Goal: Task Accomplishment & Management: Use online tool/utility

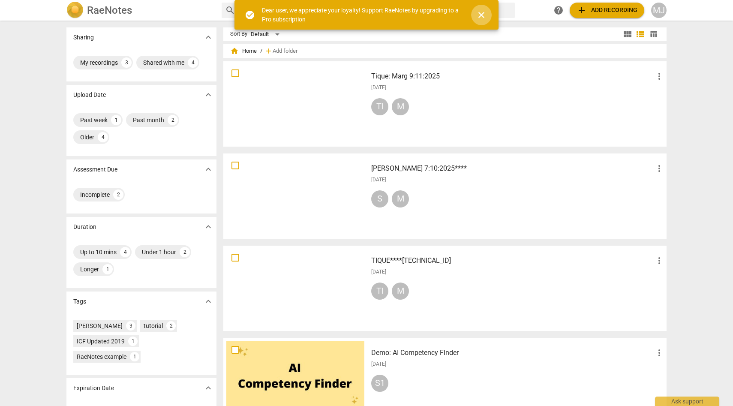
click at [483, 16] on span "close" at bounding box center [482, 15] width 10 height 10
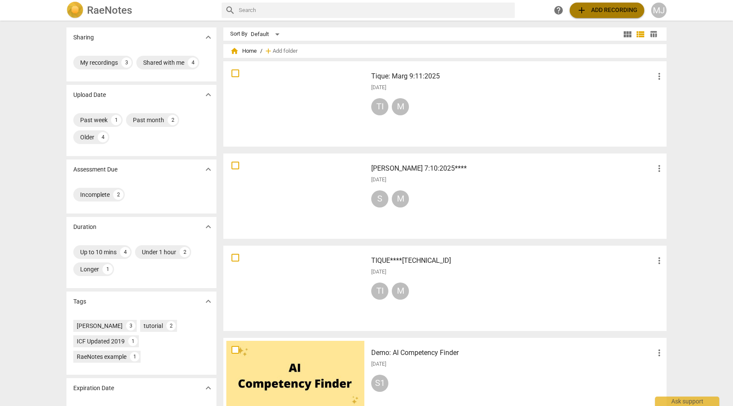
click at [597, 7] on span "add Add recording" at bounding box center [607, 10] width 61 height 10
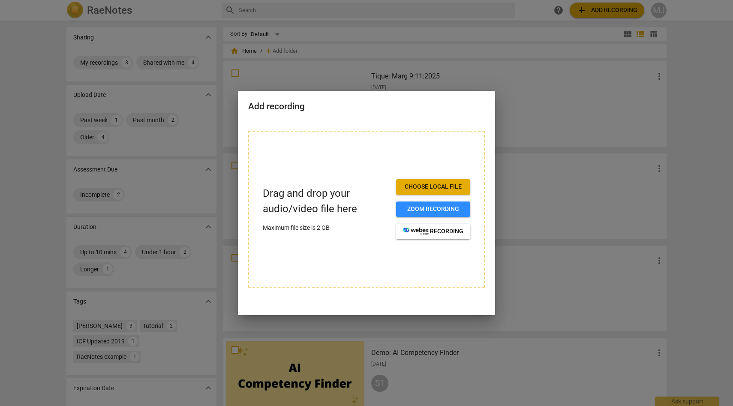
click at [440, 188] on span "Choose local file" at bounding box center [433, 187] width 60 height 9
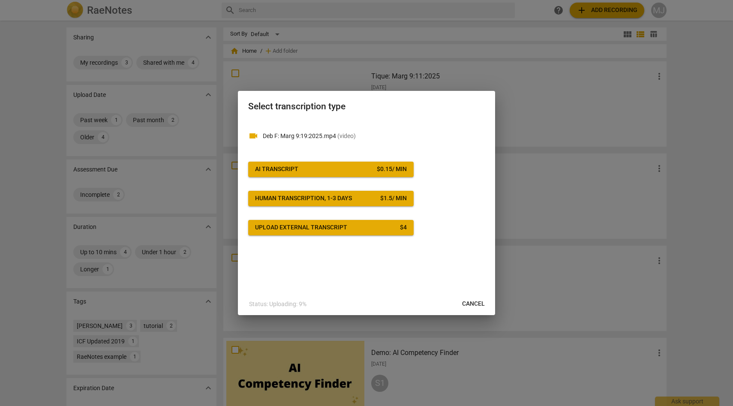
click at [370, 168] on span "AI Transcript $ 0.15 / min" at bounding box center [331, 169] width 152 height 9
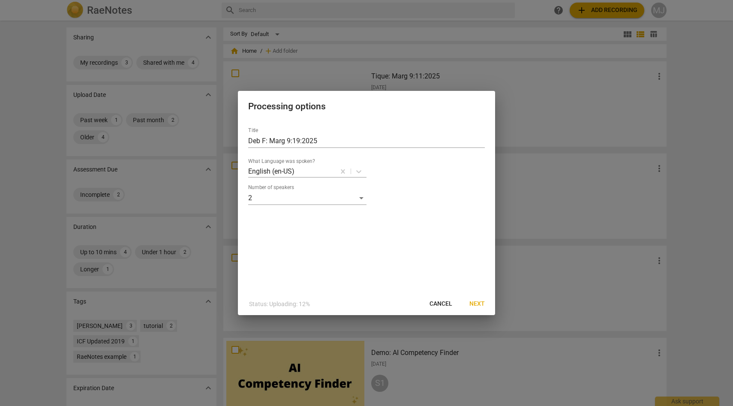
click at [477, 304] on span "Next" at bounding box center [477, 304] width 15 height 9
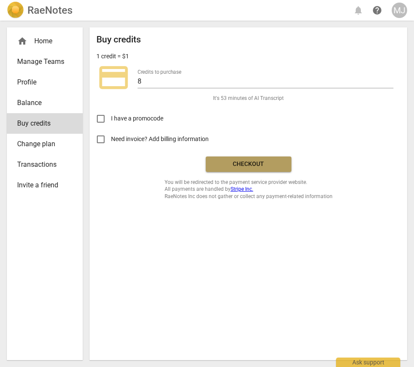
click at [245, 161] on span "Checkout" at bounding box center [249, 164] width 72 height 9
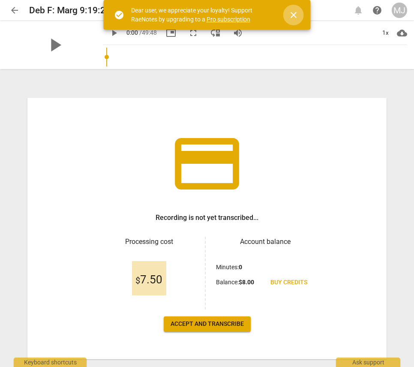
click at [293, 13] on span "close" at bounding box center [294, 15] width 10 height 10
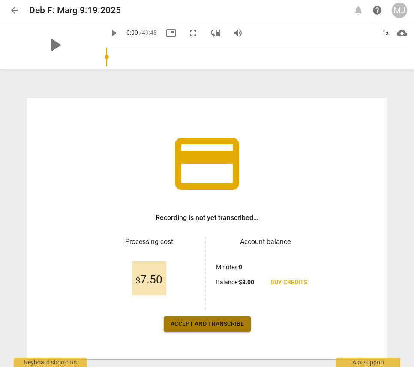
click at [219, 321] on span "Accept and transcribe" at bounding box center [207, 324] width 73 height 9
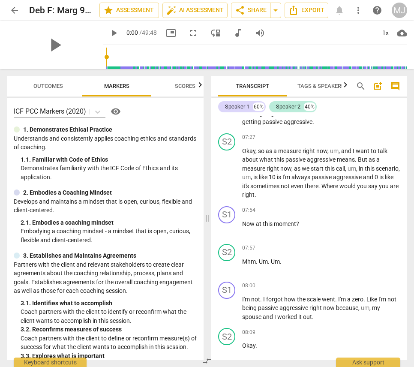
scroll to position [1875, 0]
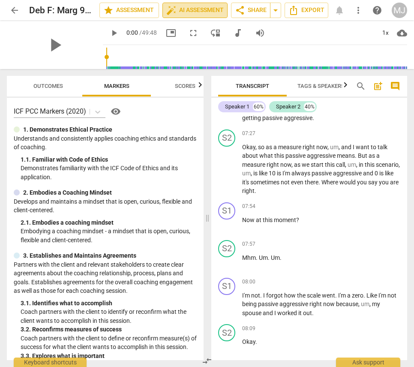
click at [214, 9] on span "auto_fix_high AI Assessment" at bounding box center [194, 10] width 57 height 10
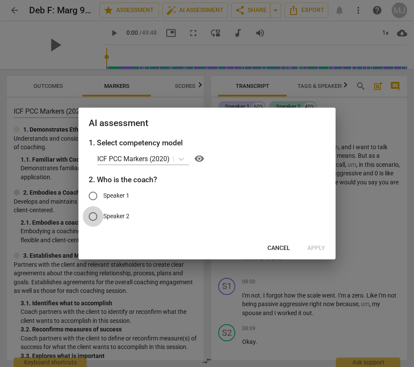
click at [94, 215] on input "Speaker 2" at bounding box center [93, 216] width 21 height 21
radio input "true"
click at [315, 248] on span "Apply" at bounding box center [317, 248] width 18 height 9
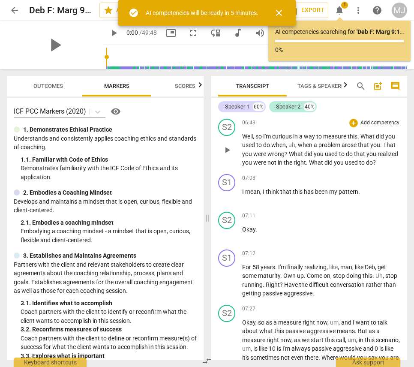
scroll to position [1686, 0]
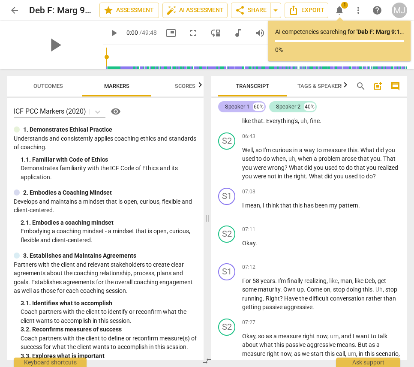
click at [248, 109] on div "Speaker 1" at bounding box center [237, 107] width 24 height 9
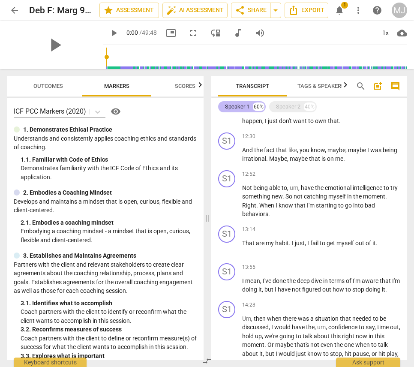
scroll to position [921, 0]
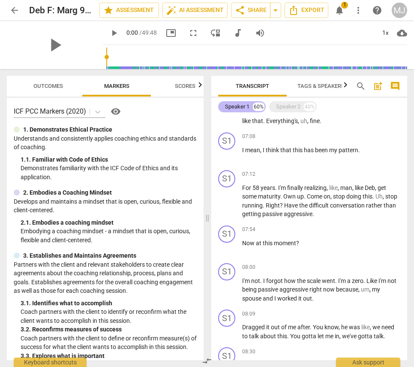
click at [248, 109] on div "Speaker 1" at bounding box center [237, 107] width 24 height 9
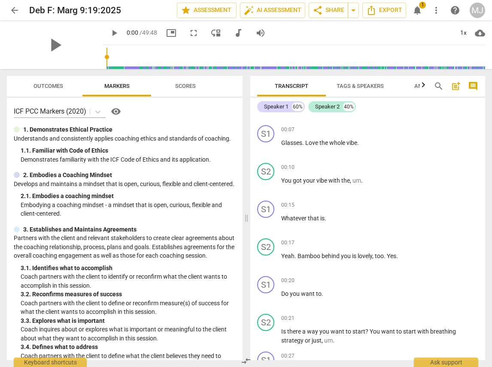
scroll to position [0, 0]
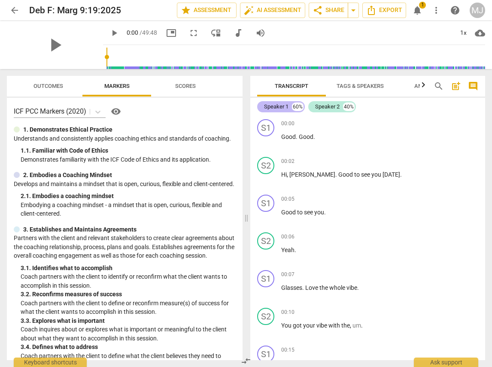
click at [287, 106] on div "Speaker 1" at bounding box center [276, 107] width 24 height 9
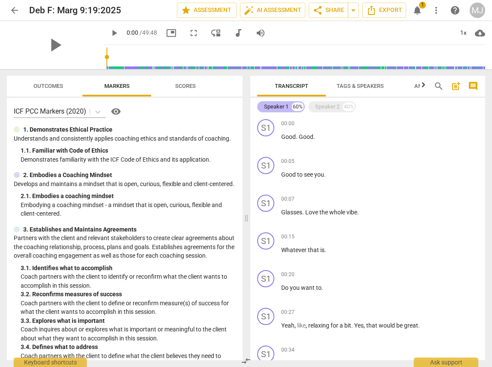
click at [287, 106] on div "Speaker 1" at bounding box center [276, 107] width 24 height 9
click at [291, 9] on span "auto_fix_high AI Assessment" at bounding box center [272, 10] width 57 height 10
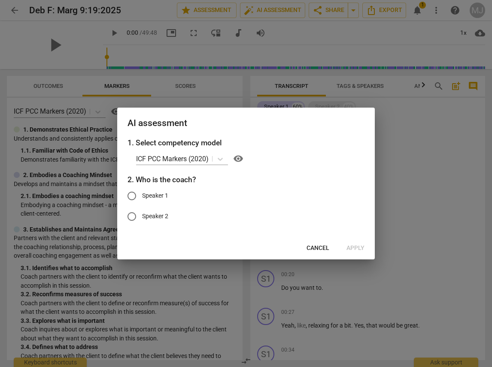
click at [133, 216] on input "Speaker 2" at bounding box center [131, 216] width 21 height 21
radio input "true"
click at [351, 245] on span "Apply" at bounding box center [355, 248] width 18 height 9
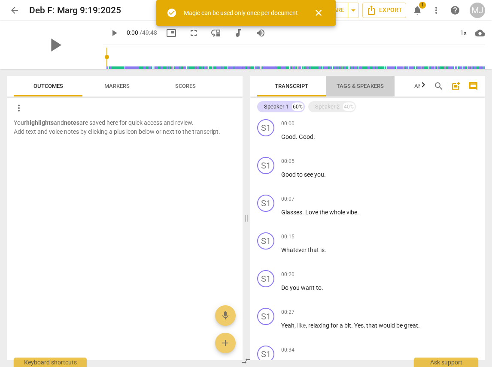
click at [367, 84] on span "Tags & Speakers" at bounding box center [359, 86] width 47 height 6
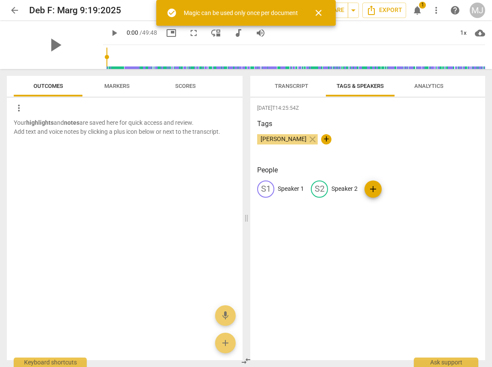
click at [293, 187] on p "Speaker 1" at bounding box center [291, 188] width 26 height 9
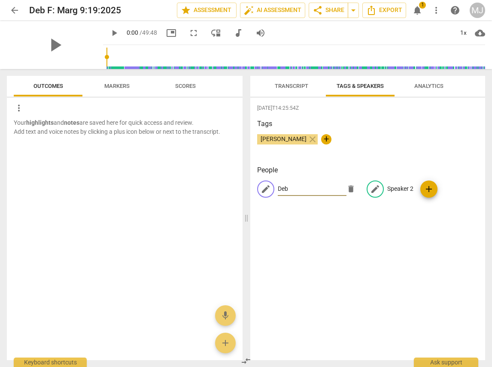
type input "Deb"
click at [403, 187] on p "Speaker 2" at bounding box center [400, 188] width 26 height 9
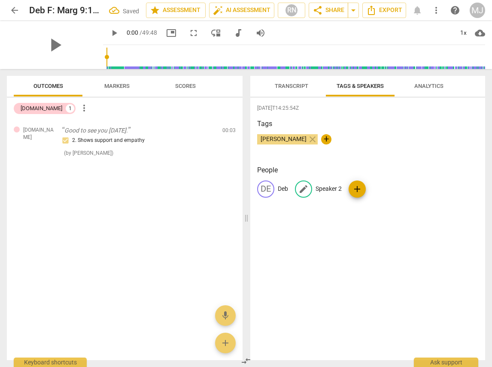
click at [338, 190] on p "Speaker 2" at bounding box center [328, 188] width 26 height 9
click at [344, 189] on input "Speaker 2" at bounding box center [349, 189] width 69 height 14
type input "S"
type input "Marg"
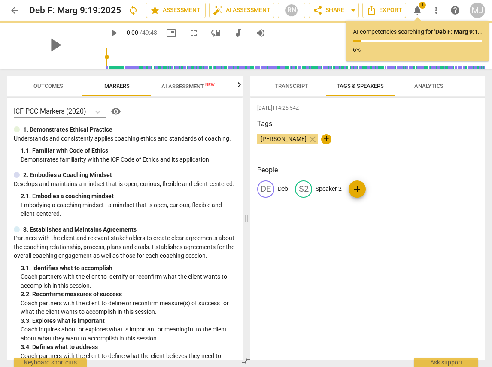
click at [378, 214] on div "2025-09-20T14:25:54Z Tags Margaret Juergens close + People DE Deb S2 Speaker 2 …" at bounding box center [367, 229] width 235 height 263
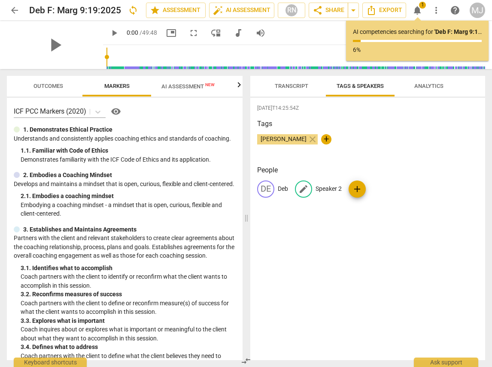
click at [335, 190] on p "Speaker 2" at bounding box center [328, 188] width 26 height 9
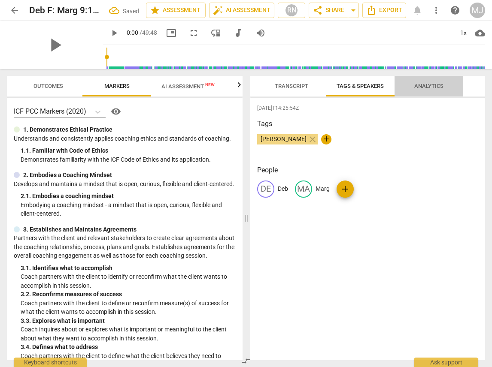
click at [414, 84] on span "Analytics" at bounding box center [428, 86] width 29 height 6
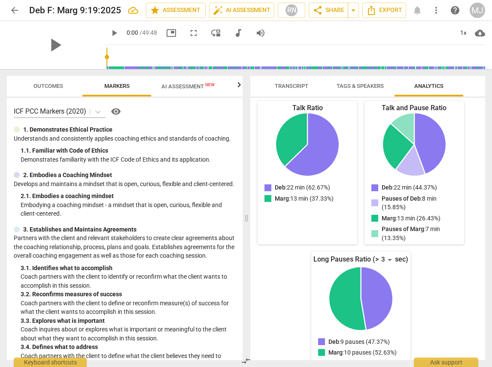
scroll to position [124, 0]
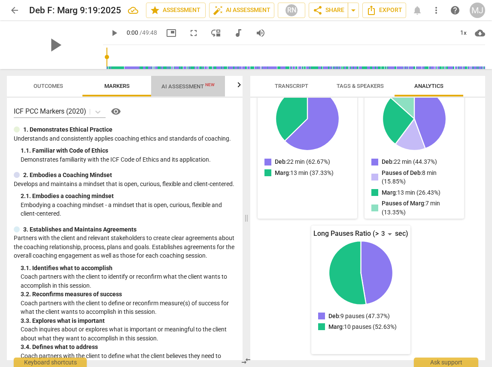
click at [195, 84] on span "AI Assessment New" at bounding box center [187, 86] width 53 height 6
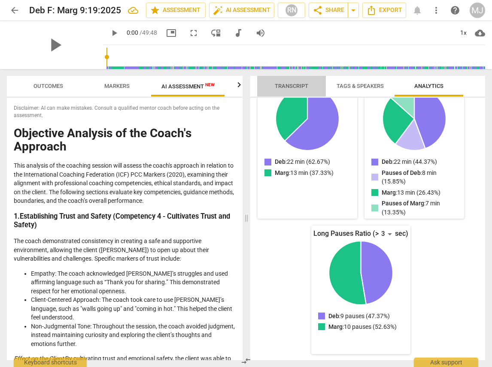
click at [284, 86] on span "Transcript" at bounding box center [291, 86] width 33 height 6
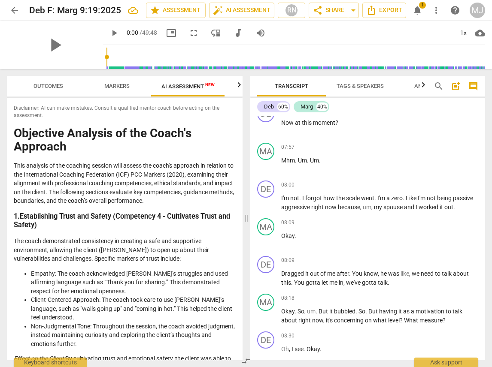
scroll to position [1850, 0]
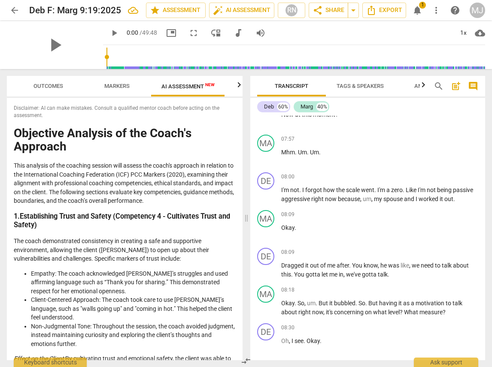
click at [125, 84] on span "Markers" at bounding box center [116, 86] width 25 height 6
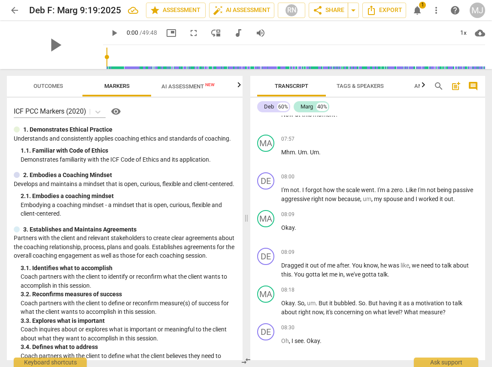
click at [185, 85] on span "AI Assessment New" at bounding box center [187, 86] width 53 height 6
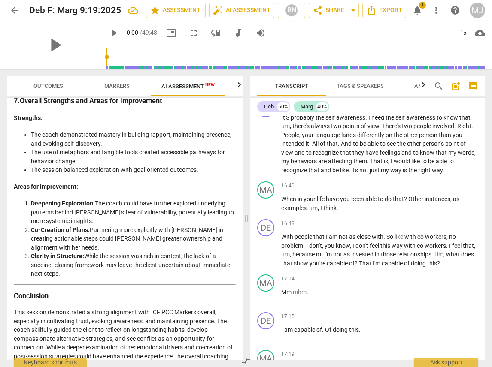
scroll to position [1415, 0]
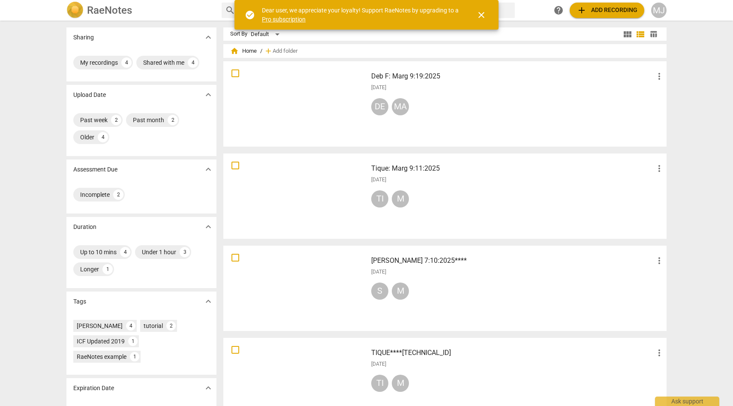
click at [340, 75] on div at bounding box center [295, 103] width 138 height 79
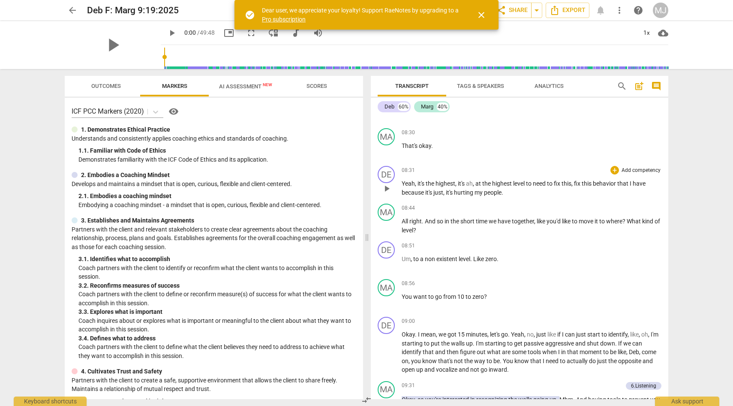
scroll to position [2002, 0]
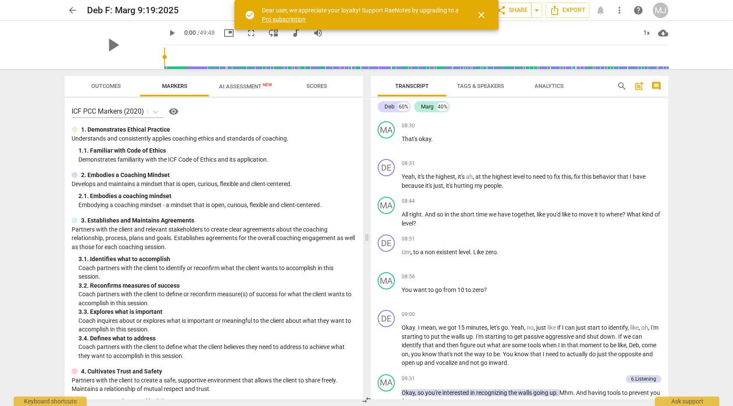
click at [325, 84] on span "Scores" at bounding box center [317, 86] width 21 height 6
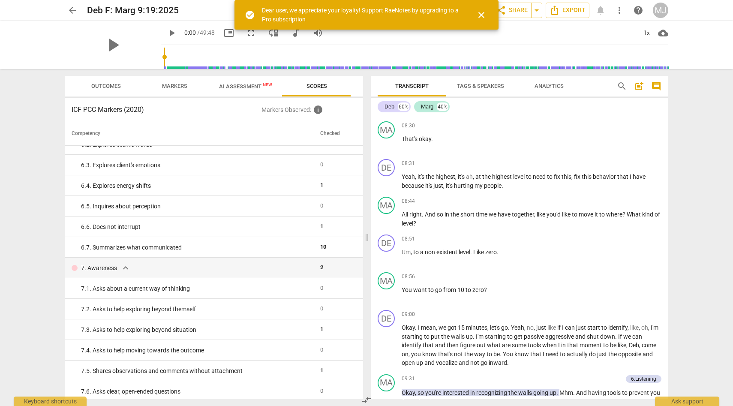
scroll to position [337, 0]
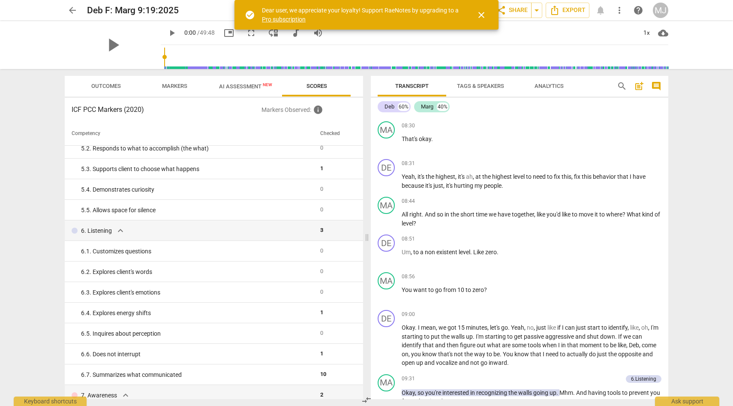
click at [114, 83] on span "Outcomes" at bounding box center [106, 86] width 30 height 6
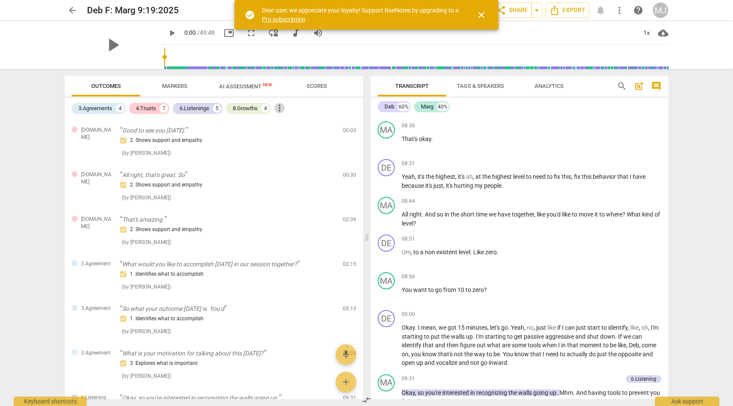
click at [283, 106] on span "more_vert" at bounding box center [280, 108] width 10 height 10
click at [276, 124] on div at bounding box center [366, 203] width 733 height 406
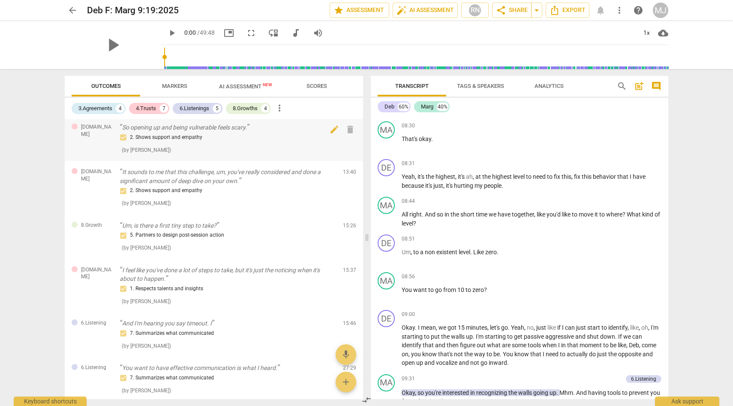
scroll to position [294, 0]
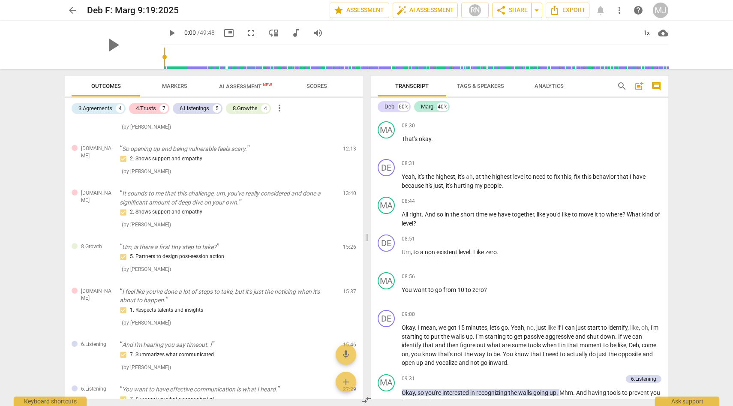
click at [315, 85] on span "Scores" at bounding box center [317, 86] width 21 height 6
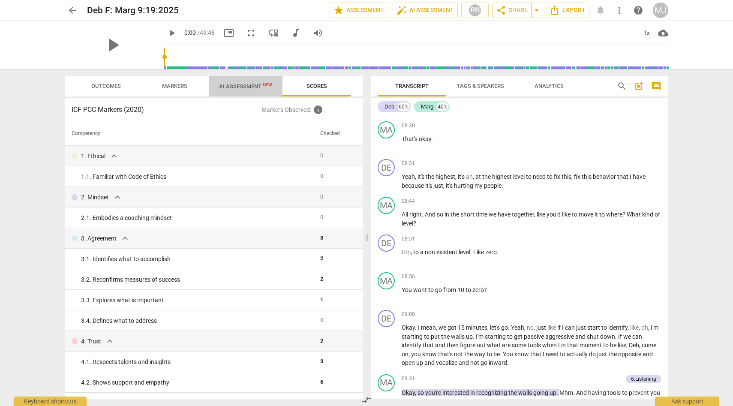
click at [243, 87] on span "AI Assessment New" at bounding box center [245, 86] width 53 height 6
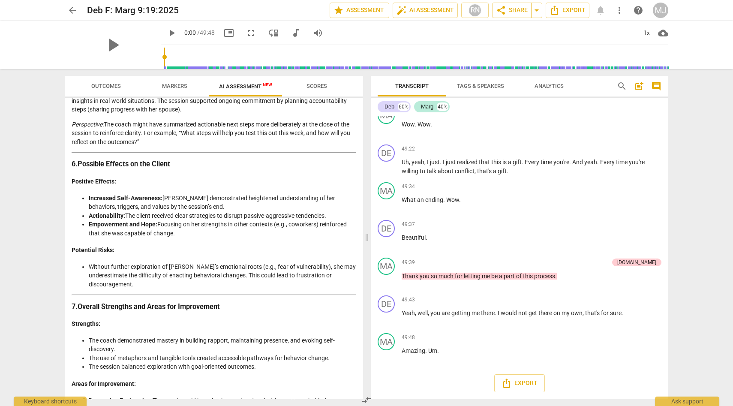
scroll to position [1075, 0]
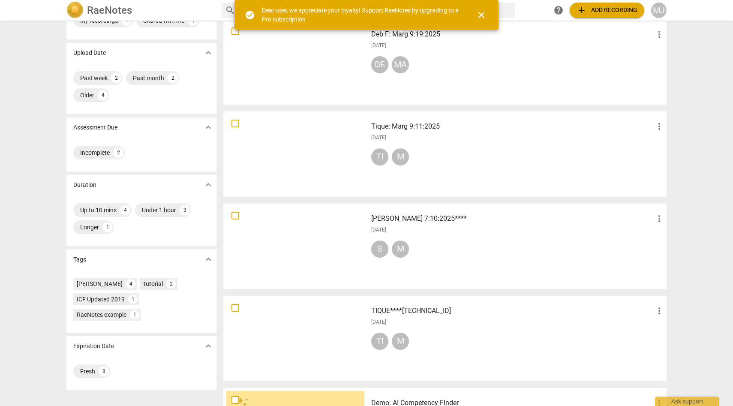
scroll to position [45, 0]
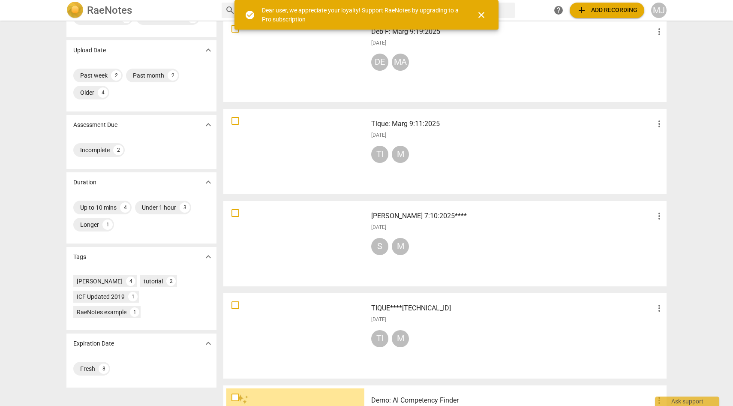
click at [528, 215] on h3 "[PERSON_NAME] 7:10:2025****" at bounding box center [512, 216] width 283 height 10
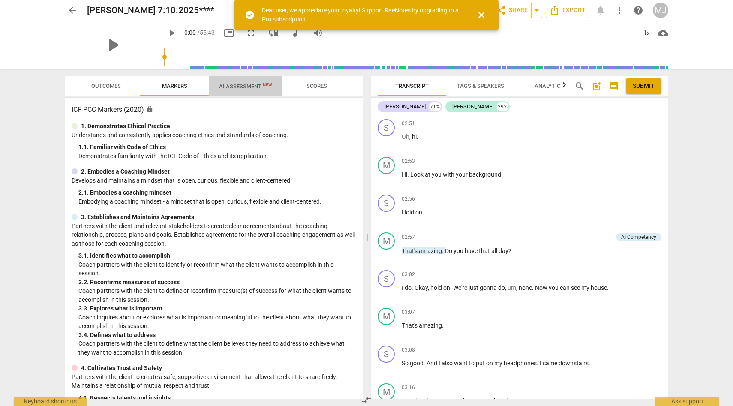
click at [249, 83] on span "AI Assessment New" at bounding box center [246, 86] width 74 height 13
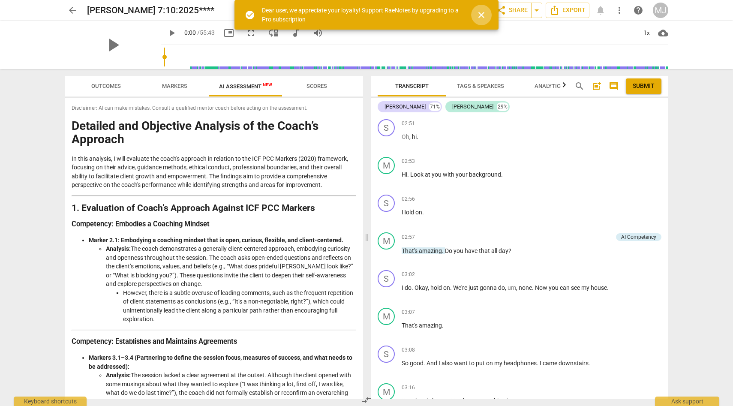
click at [482, 13] on span "close" at bounding box center [482, 15] width 10 height 10
